Goal: Task Accomplishment & Management: Manage account settings

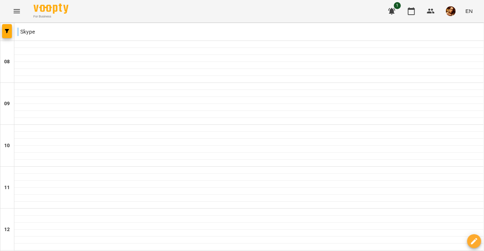
scroll to position [423, 0]
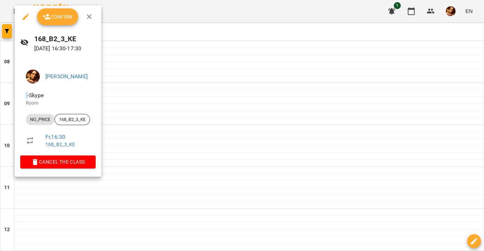
click at [65, 25] on div "Confirm" at bounding box center [58, 17] width 87 height 22
click at [65, 21] on button "Confirm" at bounding box center [57, 16] width 41 height 17
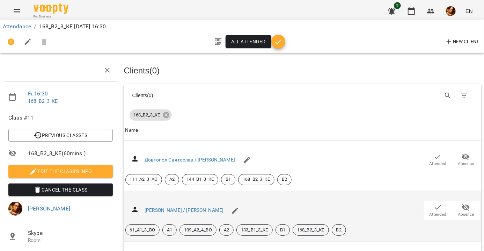
scroll to position [223, 0]
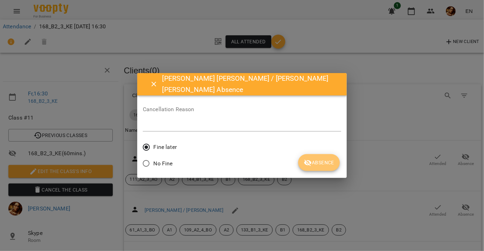
click at [304, 165] on icon "submit" at bounding box center [308, 163] width 8 height 7
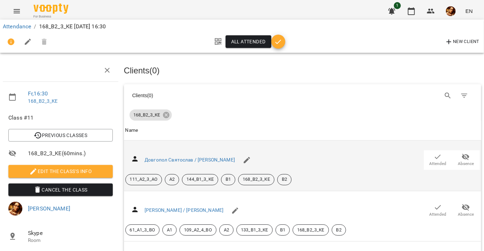
scroll to position [0, 0]
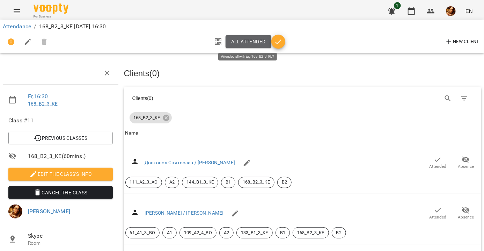
click at [238, 38] on span "All attended" at bounding box center [248, 41] width 35 height 8
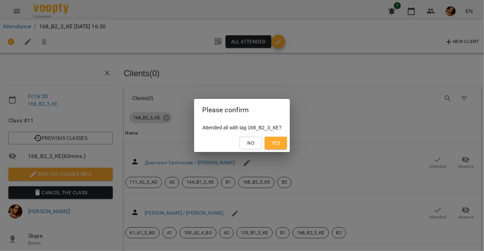
click at [278, 138] on button "Yes" at bounding box center [276, 143] width 22 height 13
